Goal: Navigation & Orientation: Find specific page/section

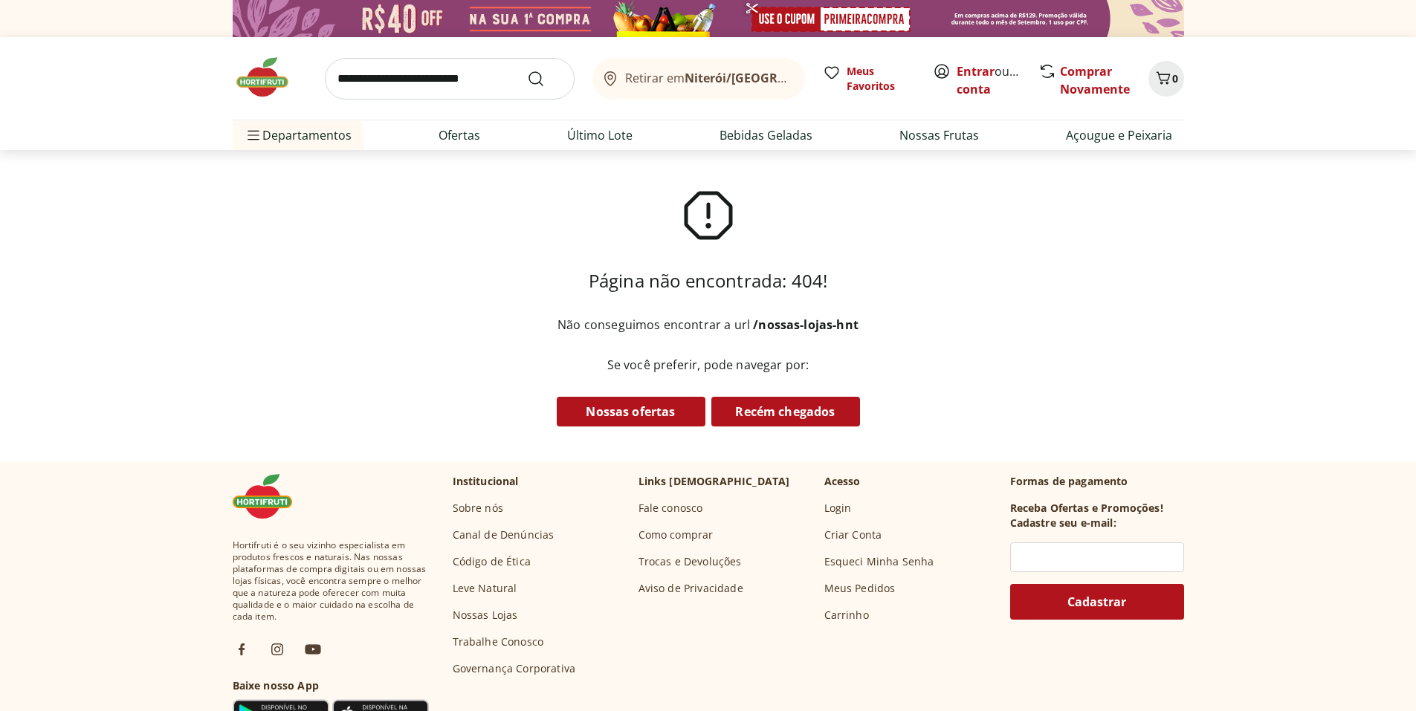
scroll to position [74, 0]
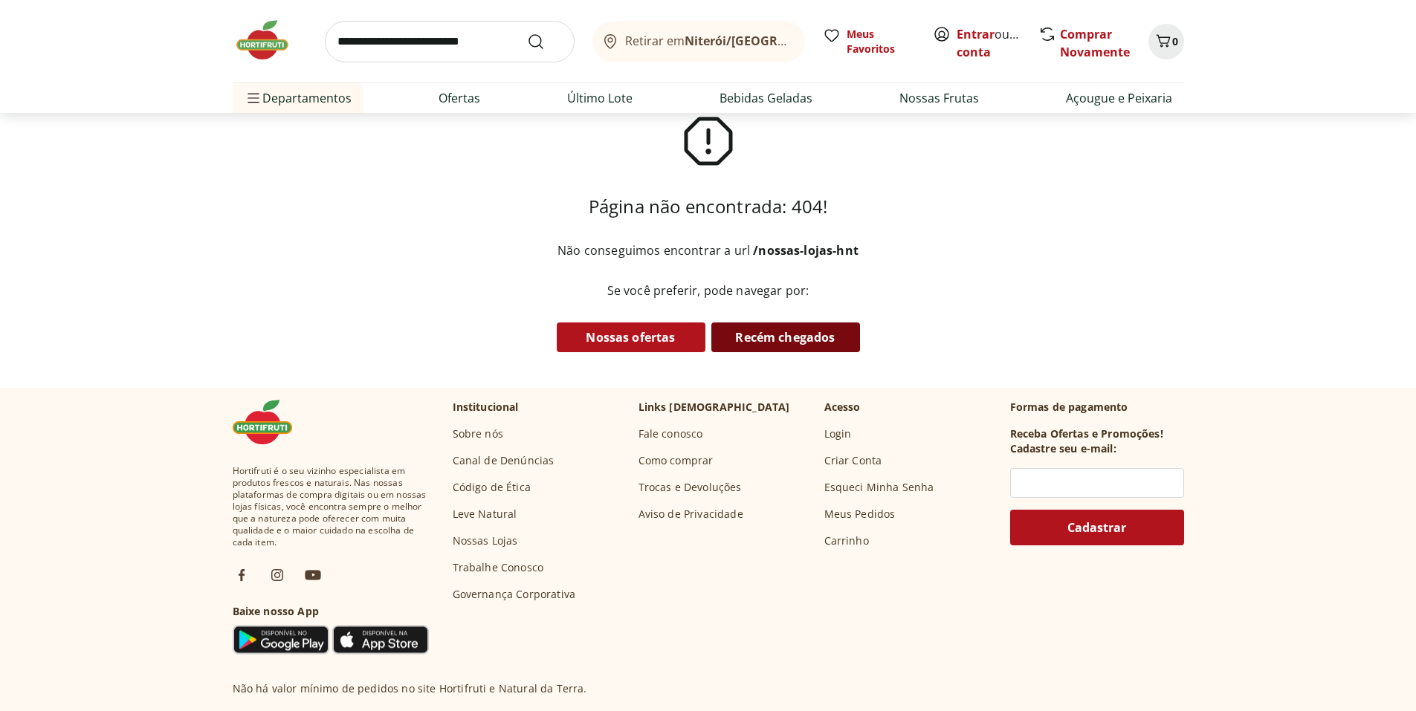
click at [781, 334] on link "Recém chegados" at bounding box center [785, 337] width 149 height 30
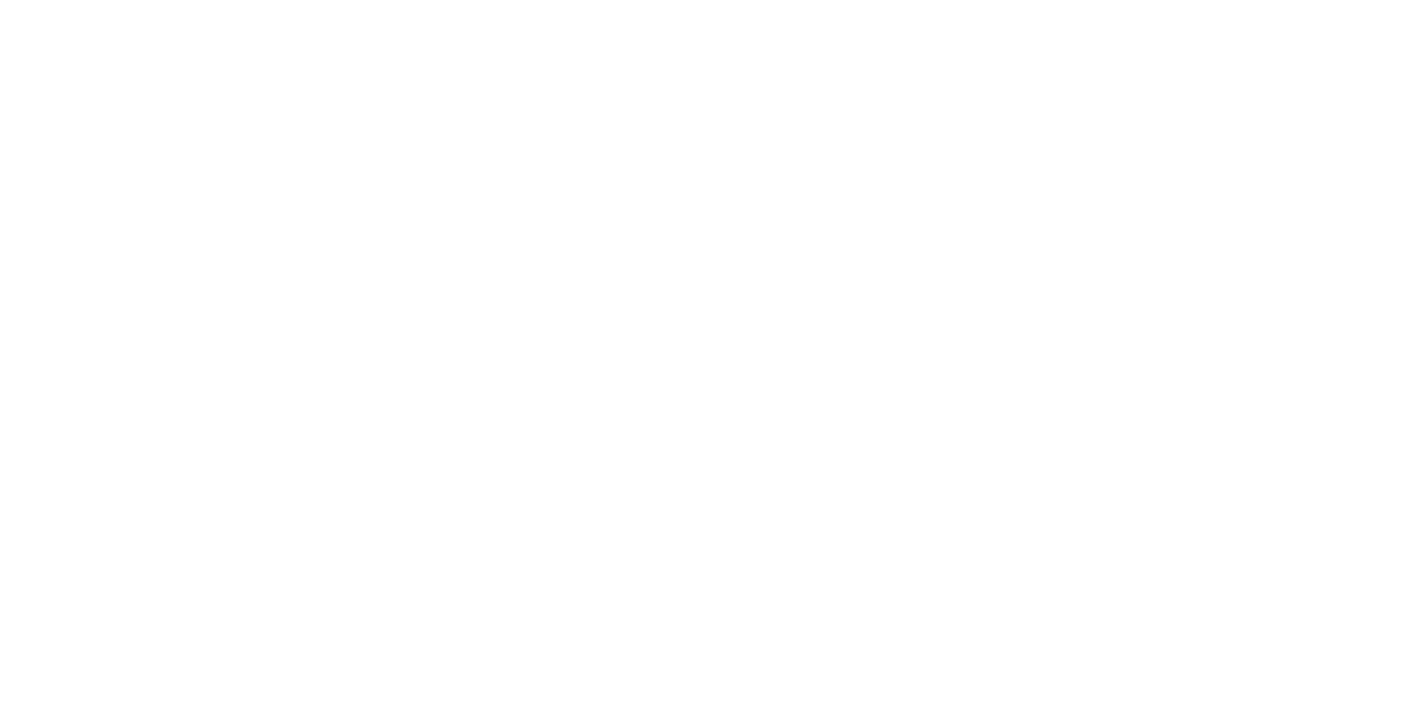
select select "**********"
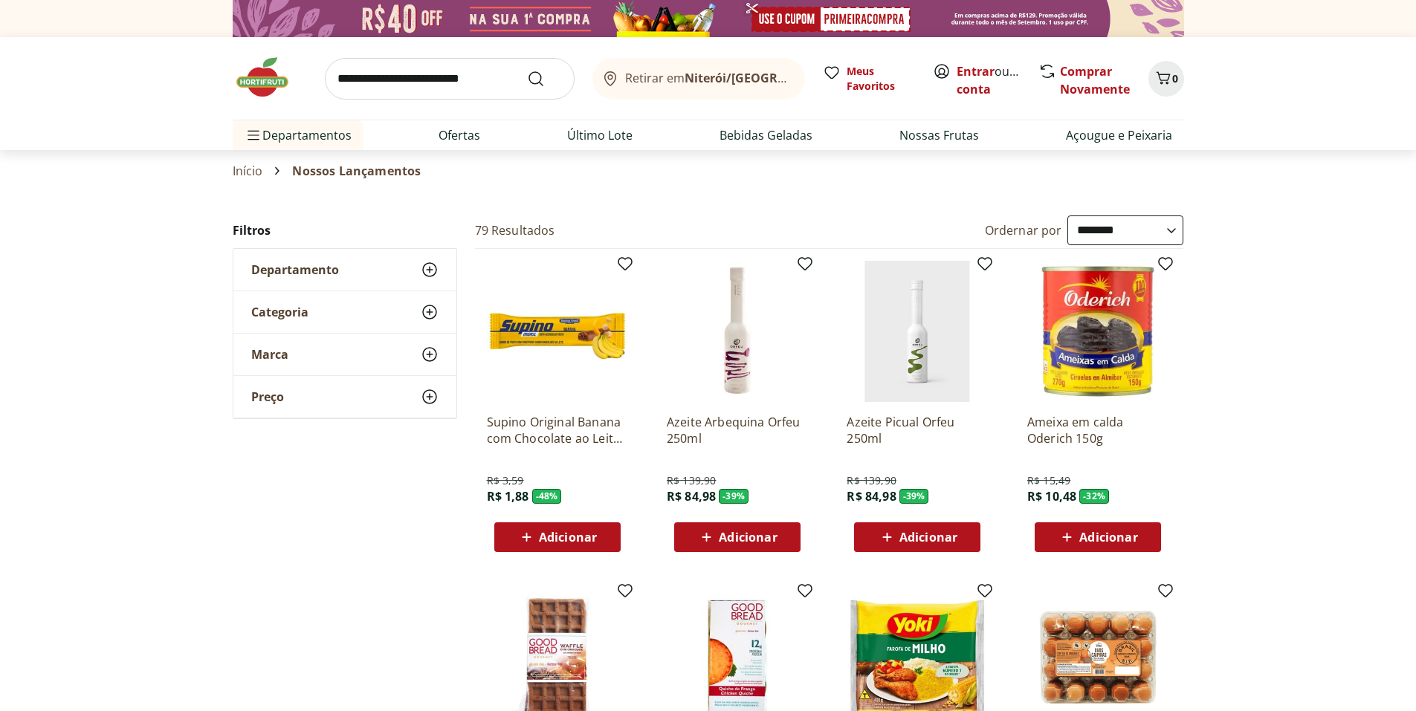
scroll to position [74, 0]
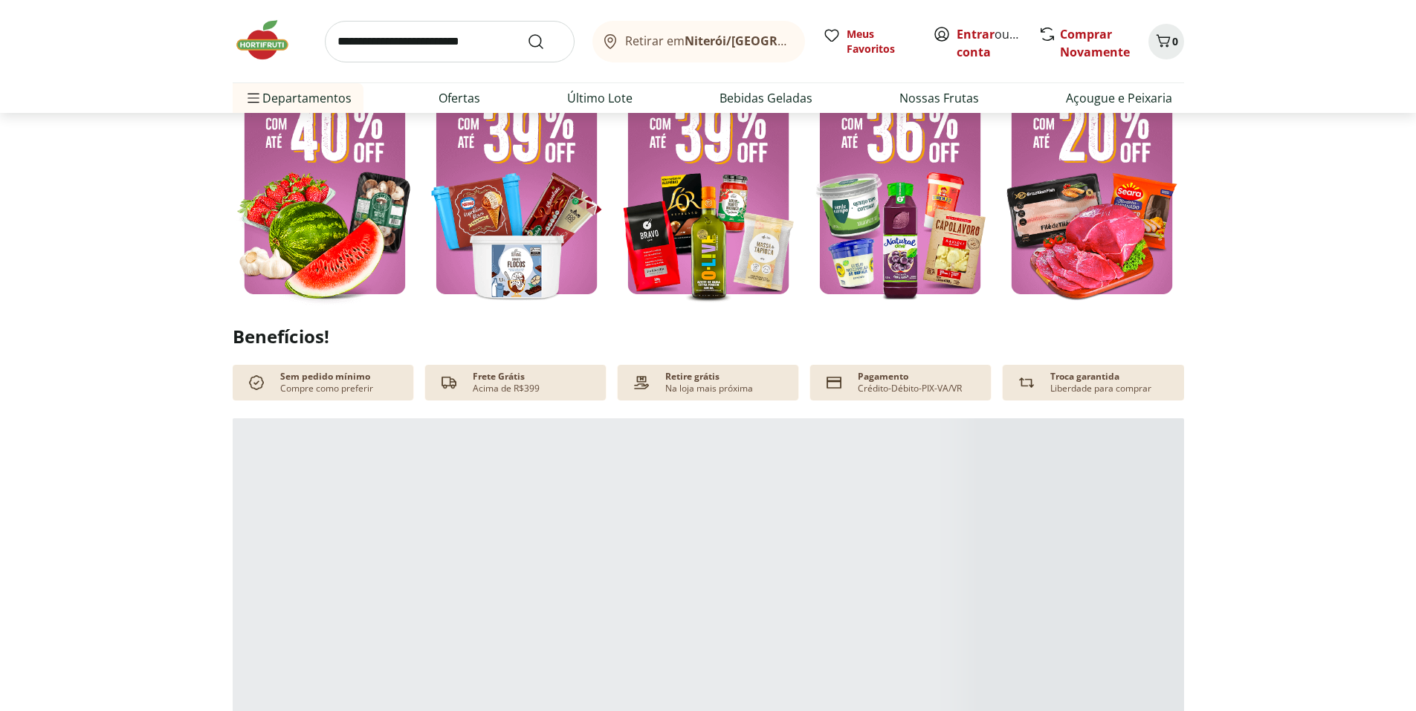
scroll to position [520, 0]
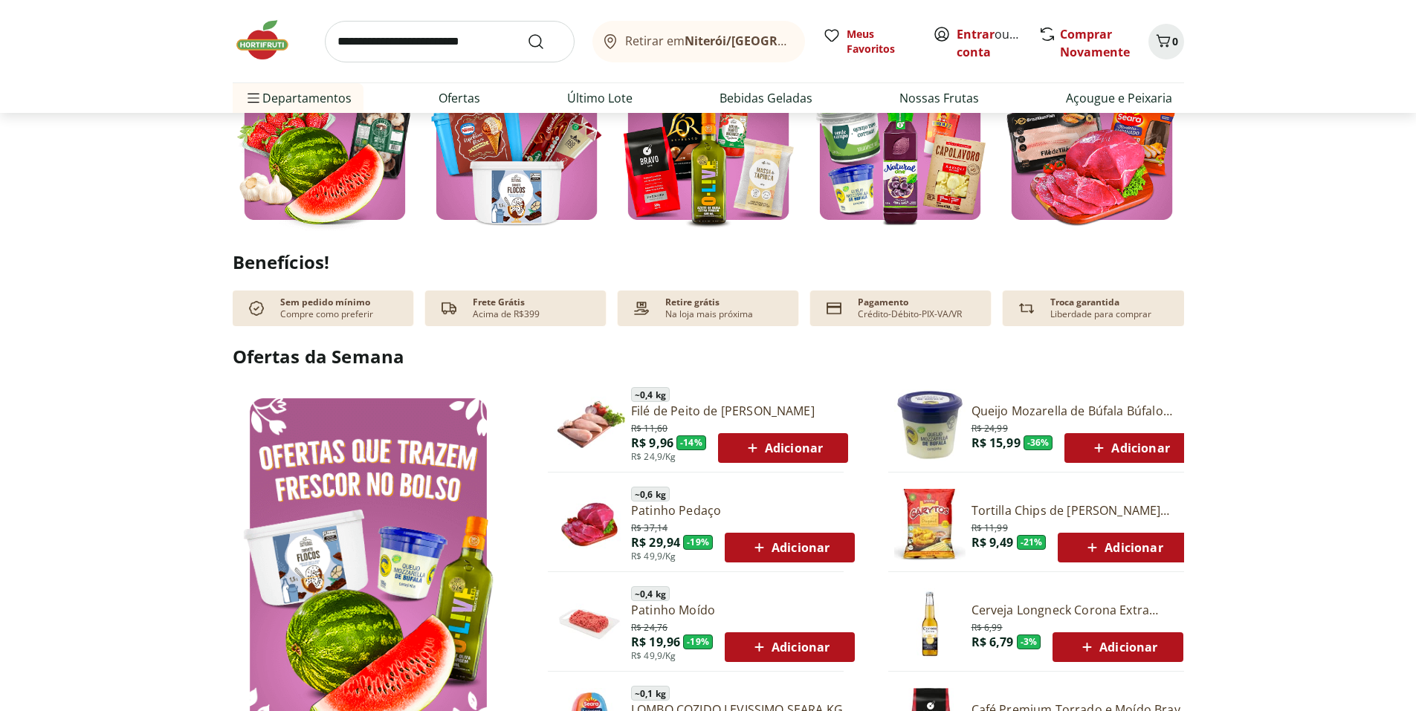
drag, startPoint x: 87, startPoint y: 233, endPoint x: 118, endPoint y: 137, distance: 100.1
click at [118, 137] on section "Confira nossos descontos exclusivos" at bounding box center [708, 89] width 1416 height 290
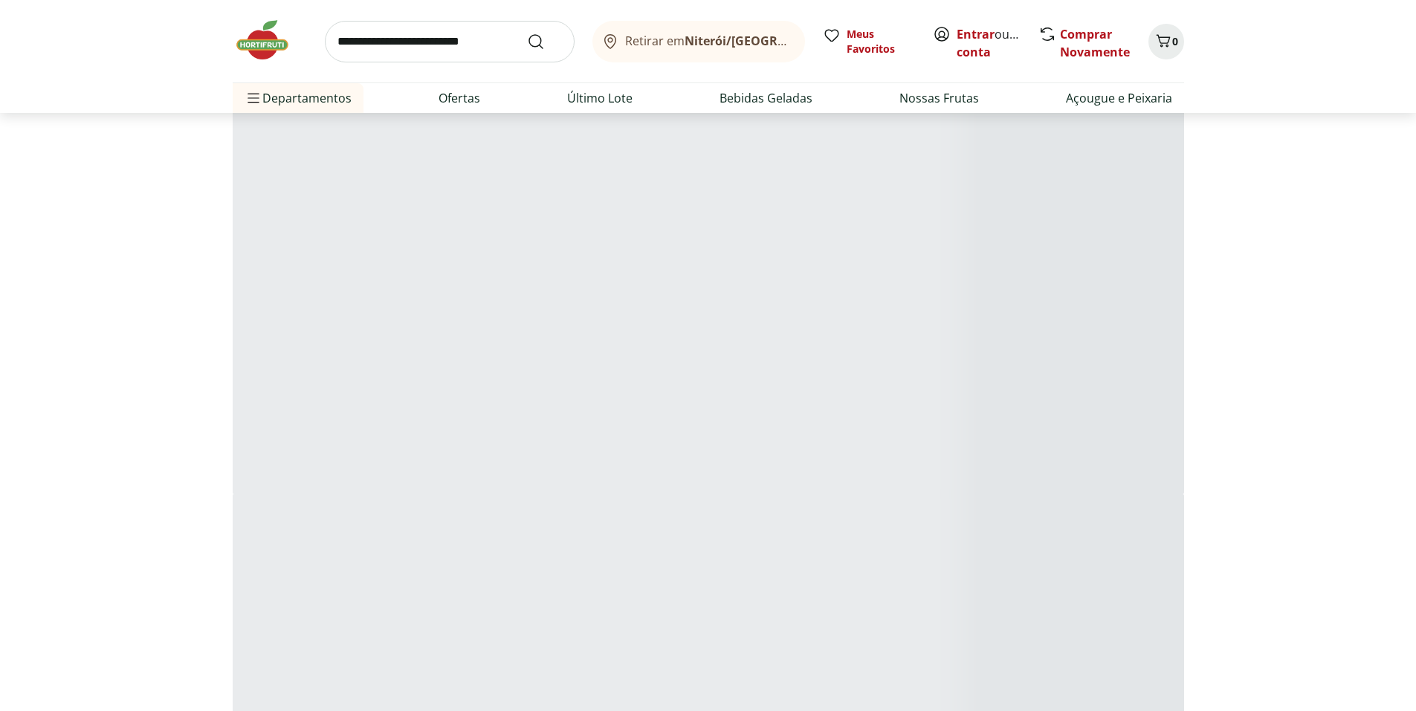
scroll to position [1338, 0]
